Goal: Task Accomplishment & Management: Manage account settings

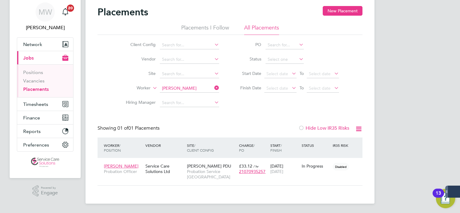
scroll to position [6, 29]
click at [42, 104] on span "Timesheets" at bounding box center [35, 104] width 25 height 6
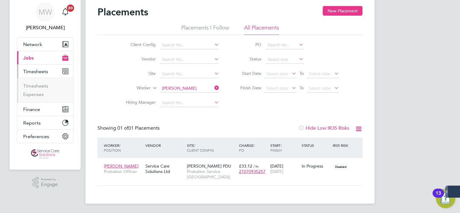
click at [41, 72] on span "Timesheets" at bounding box center [35, 72] width 25 height 6
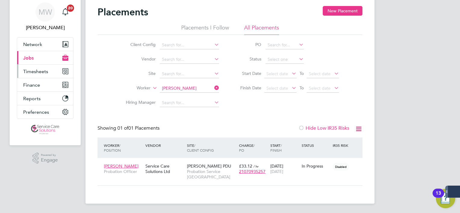
click at [45, 70] on span "Timesheets" at bounding box center [35, 72] width 25 height 6
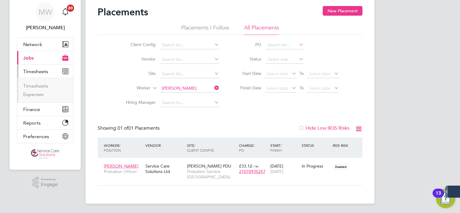
click at [36, 90] on li "Timesheets" at bounding box center [45, 87] width 45 height 8
click at [37, 88] on li "Timesheets" at bounding box center [45, 87] width 45 height 8
click at [35, 87] on link "Timesheets" at bounding box center [35, 86] width 25 height 6
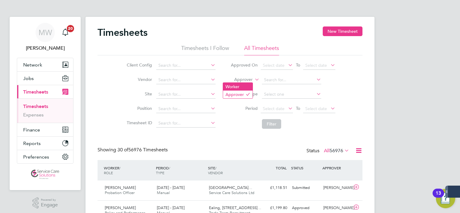
click at [246, 86] on li "Worker" at bounding box center [237, 87] width 29 height 8
click at [280, 79] on input at bounding box center [291, 80] width 59 height 8
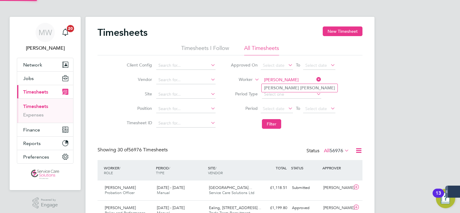
click at [300, 87] on b "Scott" at bounding box center [317, 87] width 35 height 5
type input "[PERSON_NAME]"
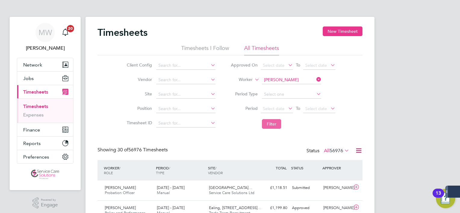
click at [268, 128] on button "Filter" at bounding box center [271, 124] width 19 height 10
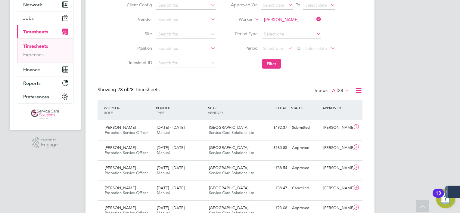
click at [268, 129] on div "£492.37 Submitted" at bounding box center [273, 128] width 31 height 10
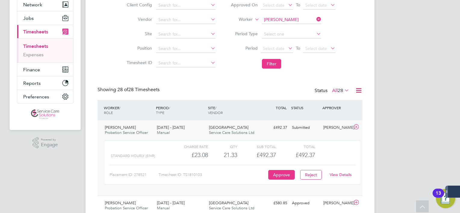
click at [319, 135] on div "Emma Scott Probation Service Officer 25 - 31 Aug 2025 25 - 31 Aug 2025 Manual C…" at bounding box center [229, 157] width 265 height 75
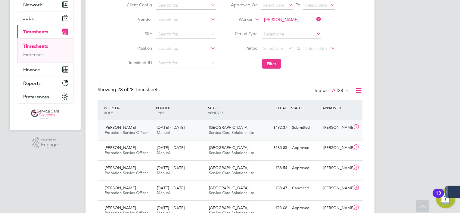
click at [311, 128] on div "Submitted" at bounding box center [304, 128] width 31 height 10
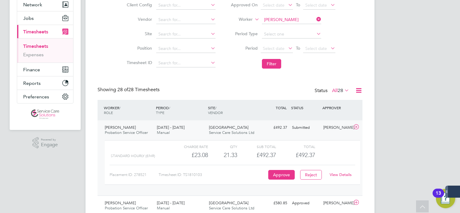
click at [337, 175] on link "View Details" at bounding box center [340, 174] width 22 height 5
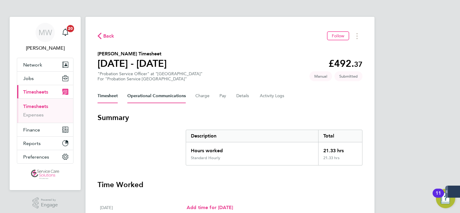
click at [181, 98] on Communications-tab "Operational Communications" at bounding box center [156, 96] width 58 height 14
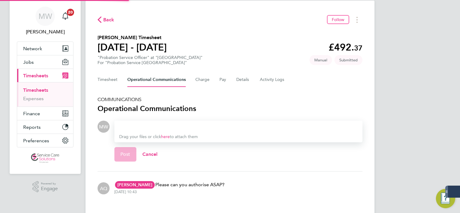
scroll to position [31, 0]
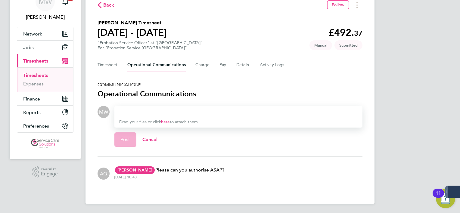
click at [173, 104] on section "COMMUNICATIONS Operational Communications MW Drop your files here Supported fil…" at bounding box center [229, 135] width 265 height 107
click at [173, 110] on div at bounding box center [238, 111] width 238 height 7
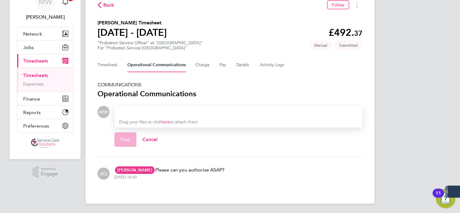
click at [173, 110] on div at bounding box center [238, 111] width 238 height 7
click at [242, 62] on button "Details" at bounding box center [243, 65] width 14 height 14
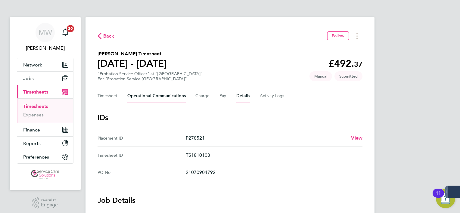
click at [157, 89] on Communications-tab "Operational Communications" at bounding box center [156, 96] width 58 height 14
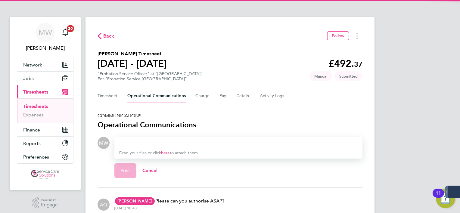
click at [142, 138] on div "Drag your files or click here to attach them" at bounding box center [238, 148] width 248 height 22
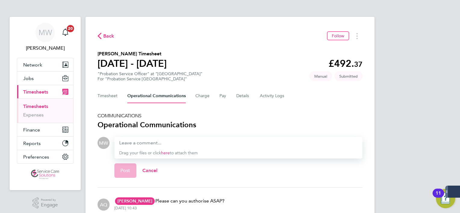
click at [142, 138] on div "Drag your files or click here to attach them" at bounding box center [238, 148] width 248 height 22
click at [143, 144] on div at bounding box center [238, 142] width 238 height 7
